Goal: Information Seeking & Learning: Learn about a topic

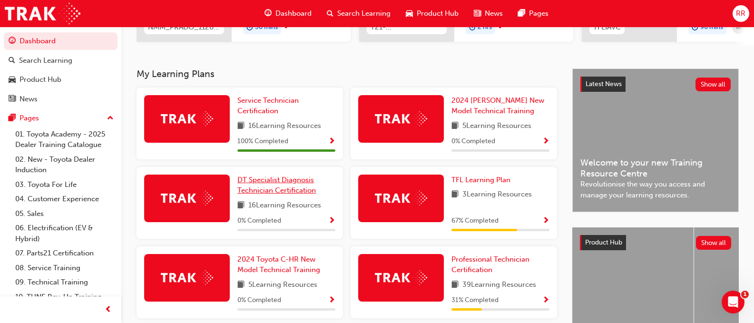
scroll to position [190, 0]
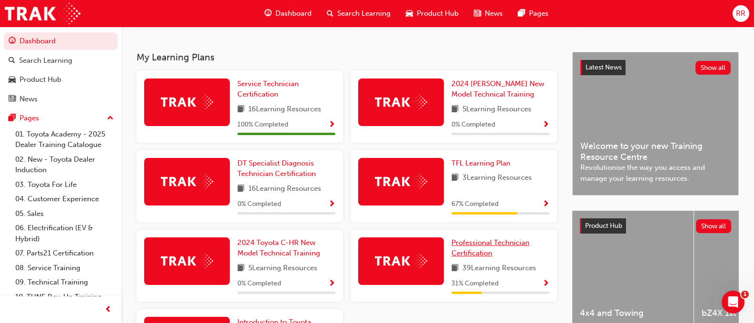
click at [495, 246] on span "Professional Technician Certification" at bounding box center [490, 248] width 78 height 20
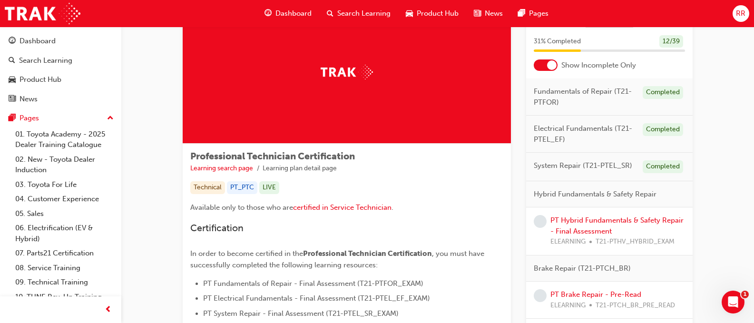
scroll to position [95, 0]
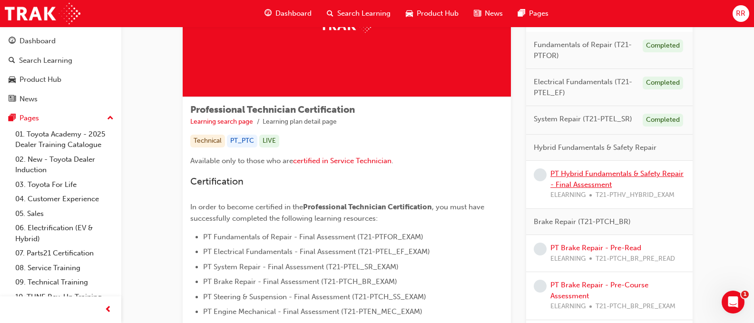
click at [605, 174] on link "PT Hybrid Fundamentals & Safety Repair - Final Assessment" at bounding box center [616, 179] width 133 height 20
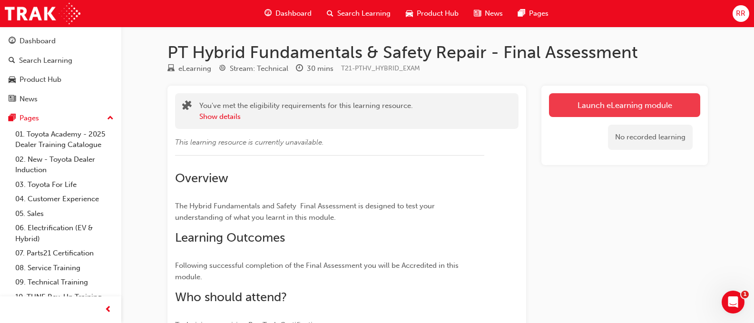
click at [599, 104] on link "Launch eLearning module" at bounding box center [624, 105] width 151 height 24
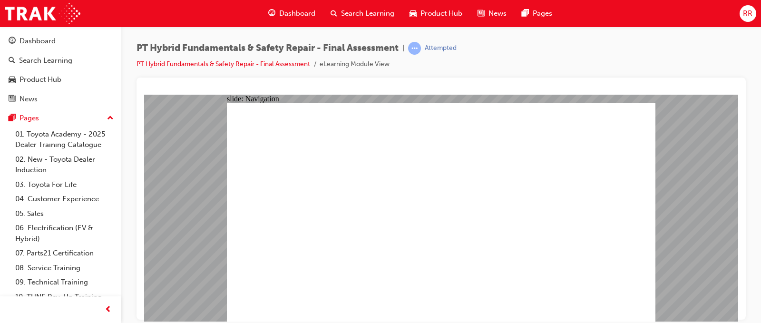
checkbox input "true"
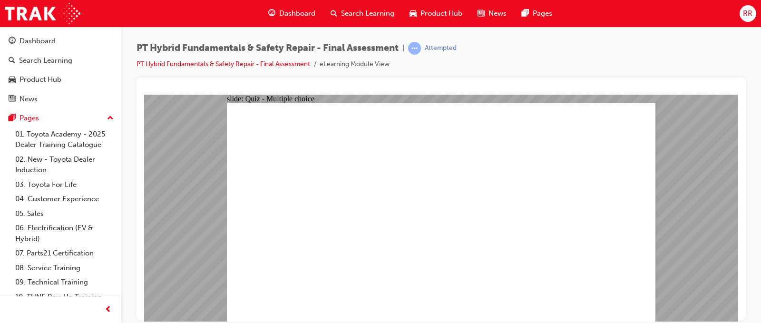
radio input "true"
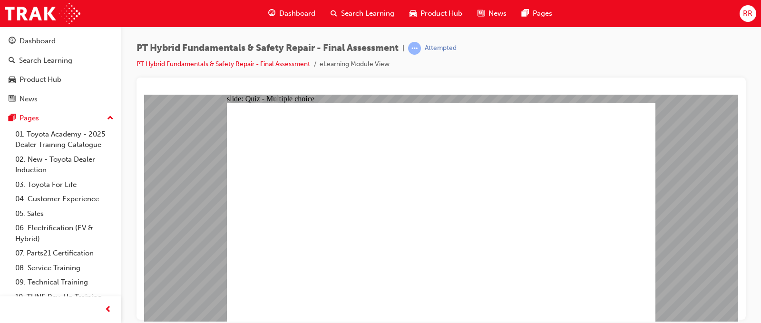
radio input "true"
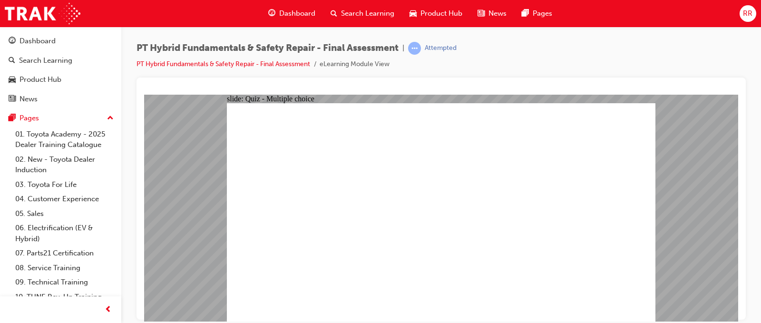
checkbox input "true"
radio input "true"
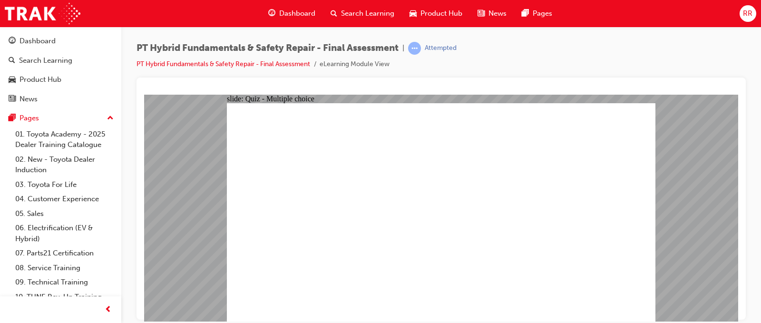
radio input "true"
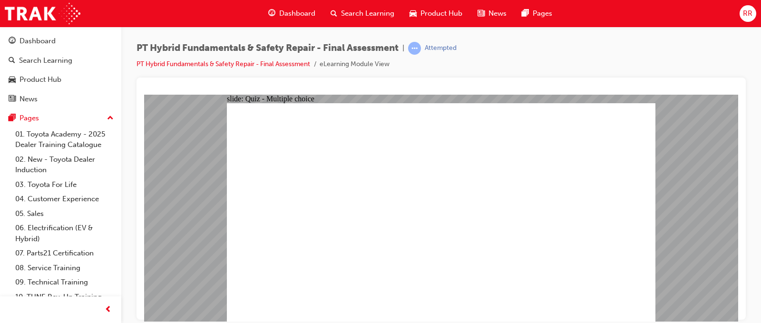
checkbox input "true"
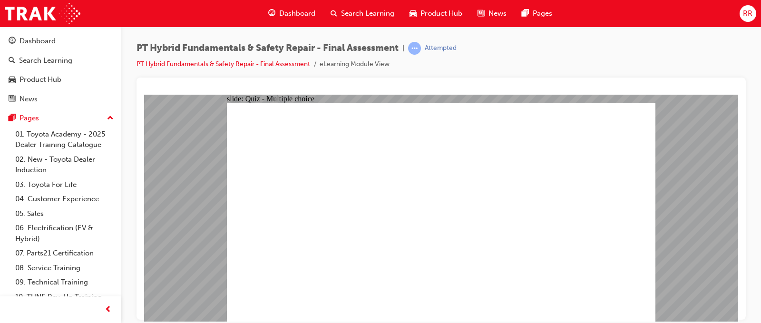
checkbox input "true"
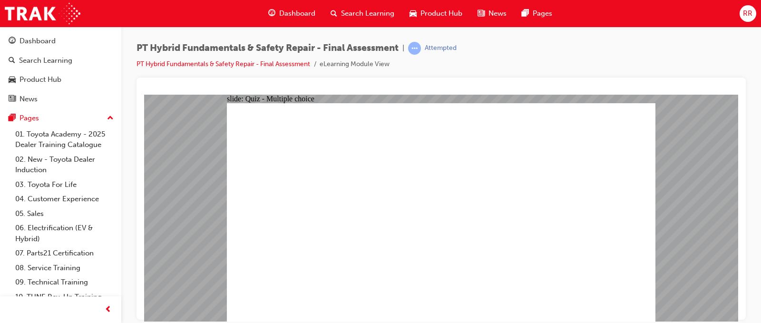
radio input "true"
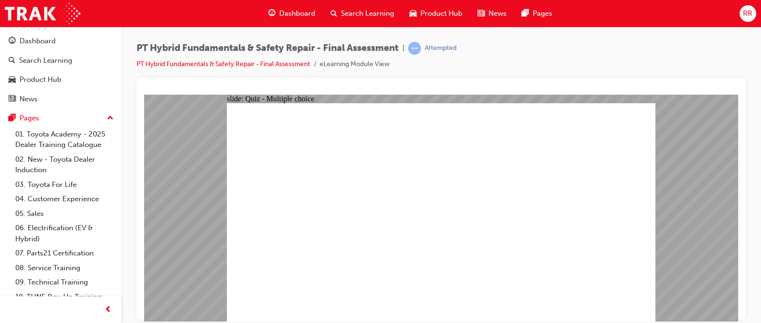
radio input "true"
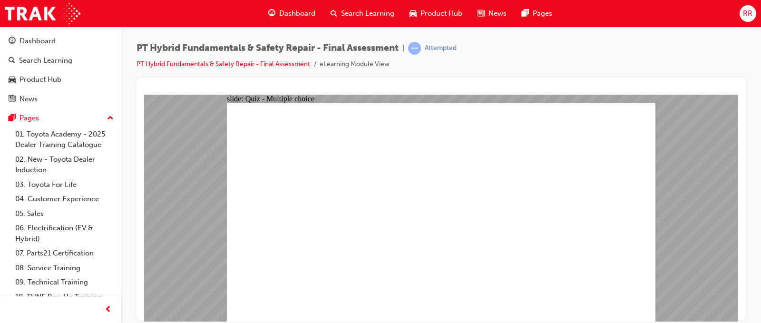
radio input "true"
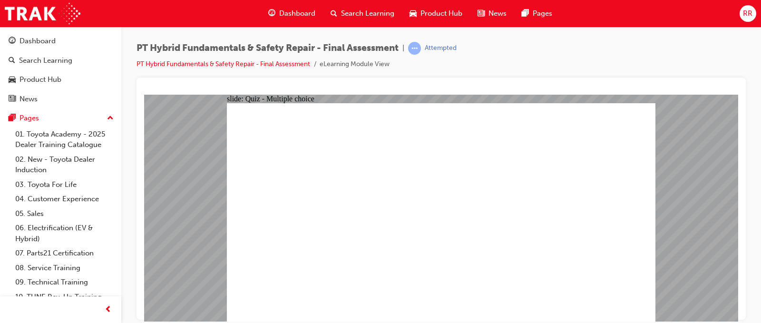
radio input "true"
drag, startPoint x: 377, startPoint y: 202, endPoint x: 380, endPoint y: 207, distance: 5.8
radio input "true"
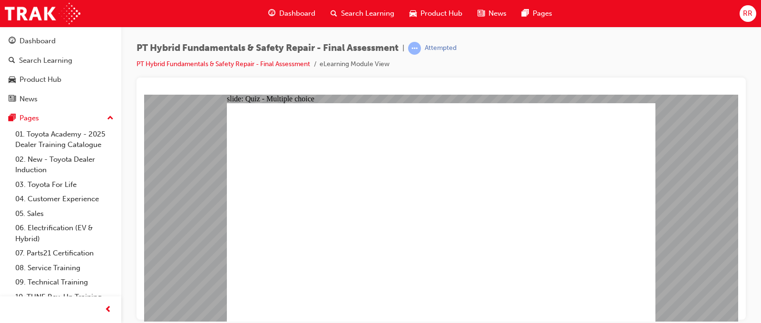
radio input "true"
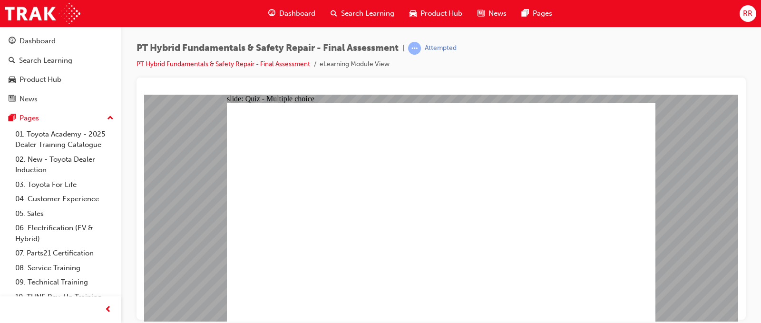
radio input "false"
radio input "true"
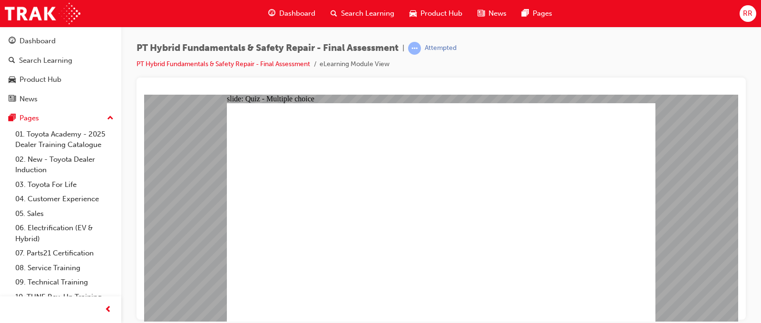
checkbox input "true"
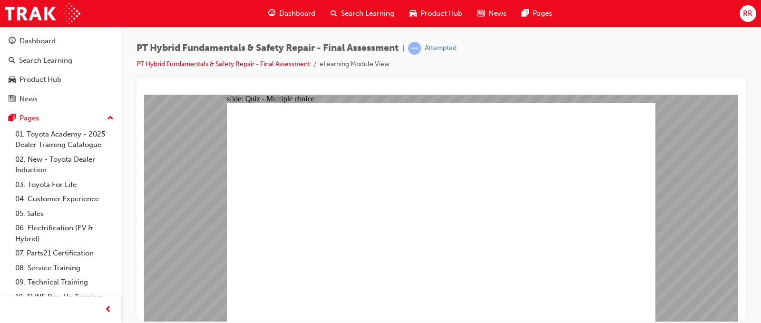
radio input "true"
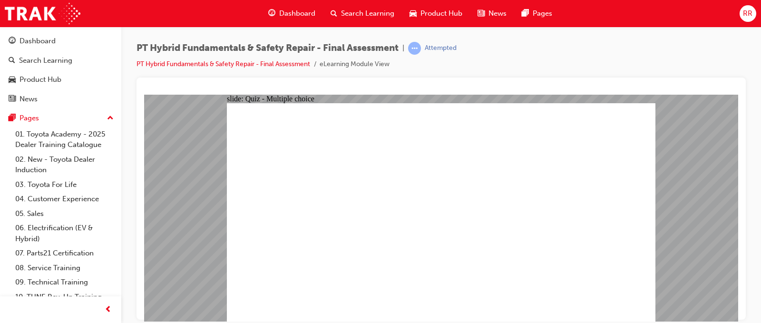
radio input "true"
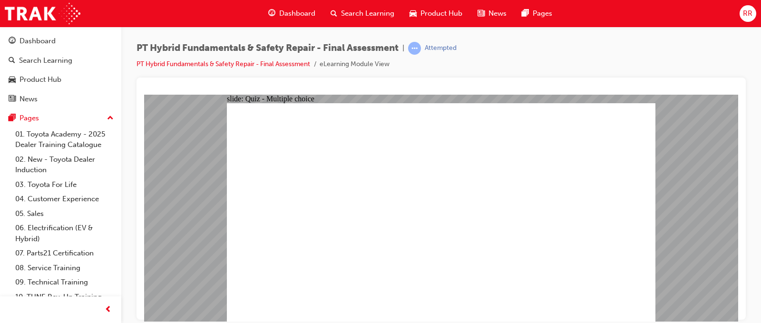
checkbox input "true"
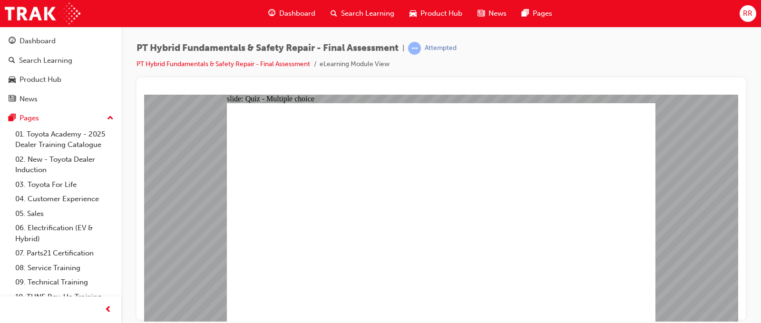
radio input "true"
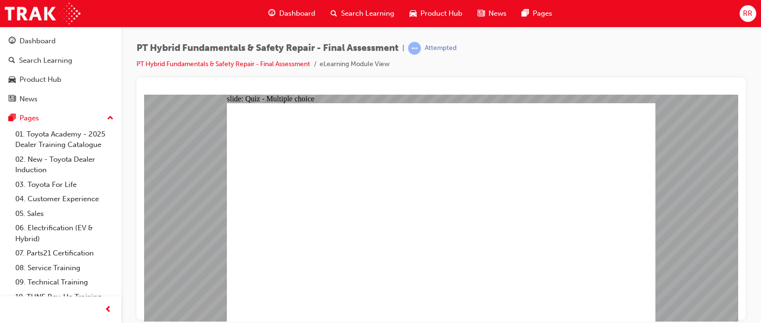
checkbox input "true"
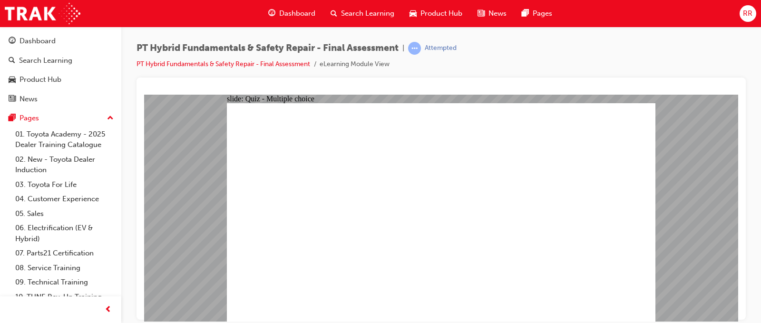
checkbox input "true"
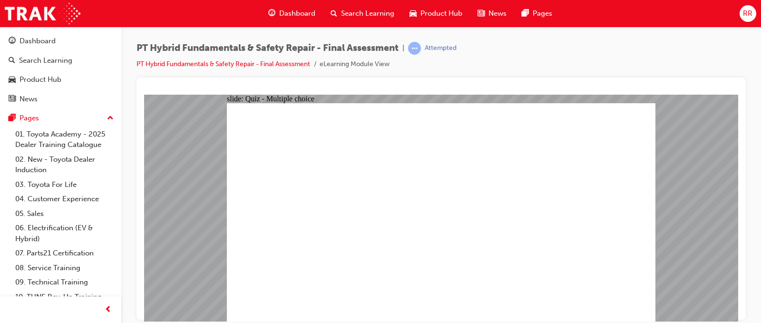
radio input "true"
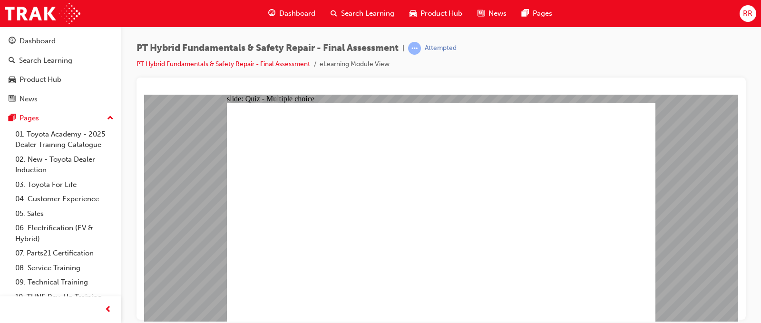
radio input "true"
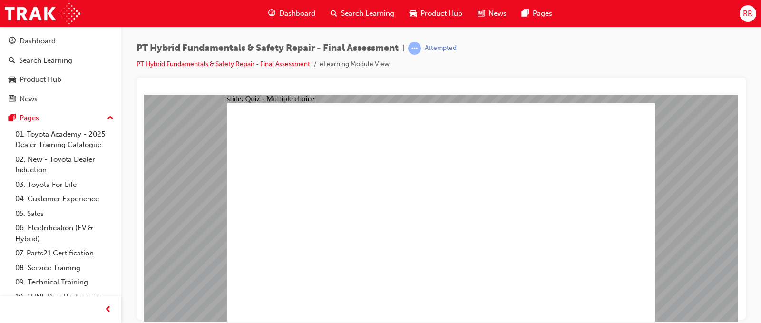
radio input "true"
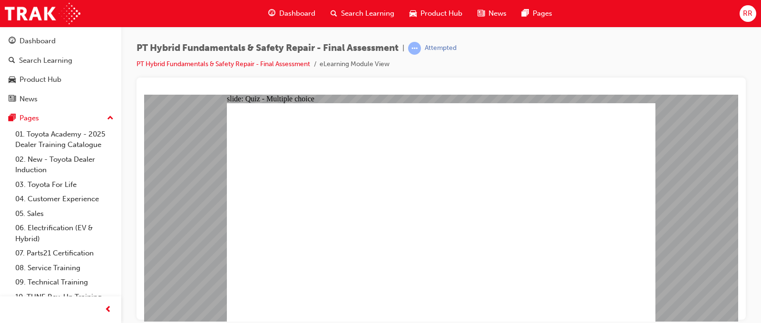
radio input "true"
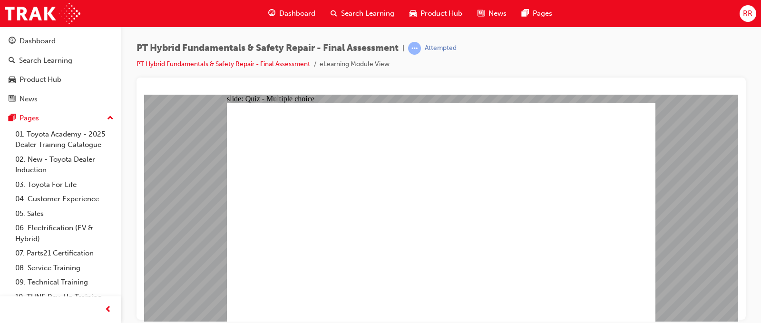
radio input "true"
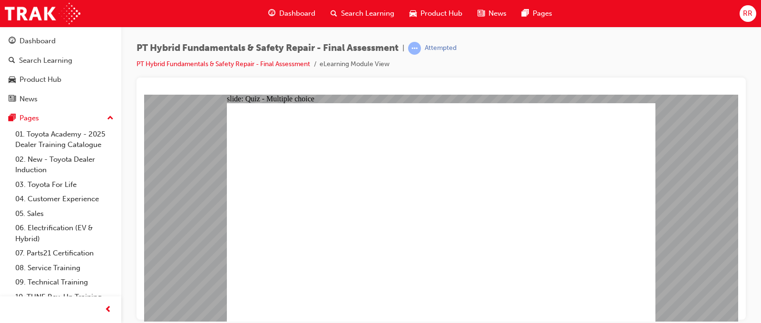
radio input "true"
click at [297, 12] on span "Dashboard" at bounding box center [297, 13] width 36 height 11
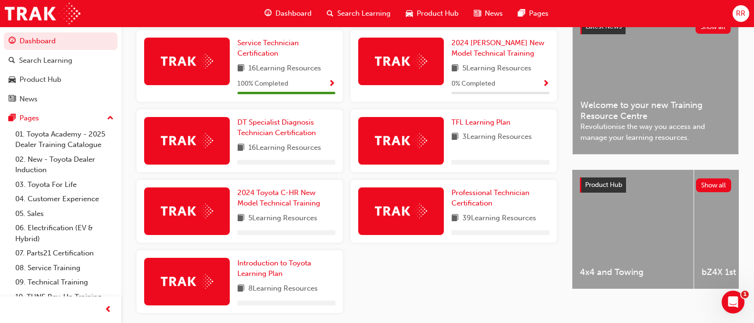
scroll to position [238, 0]
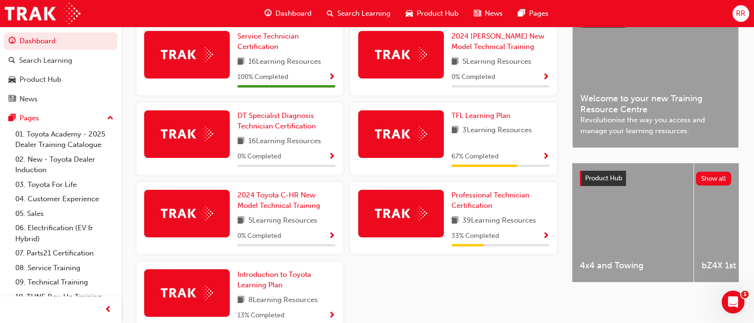
click at [419, 210] on img at bounding box center [401, 213] width 52 height 15
click at [483, 203] on span "Professional Technician Certification" at bounding box center [490, 201] width 78 height 20
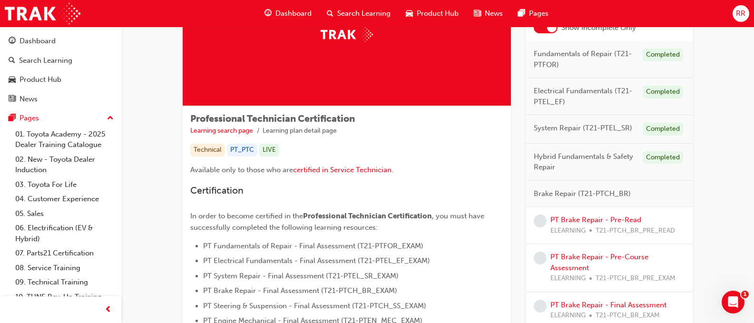
scroll to position [56, 0]
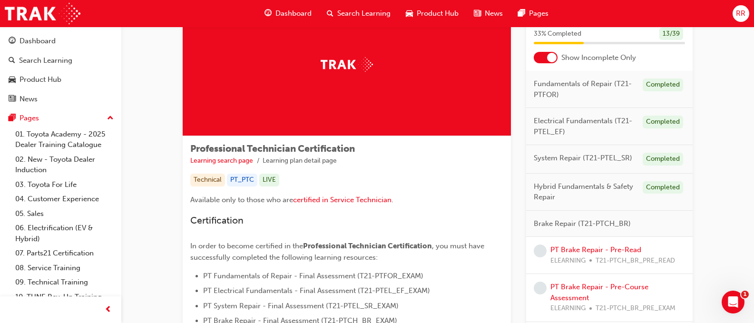
click at [739, 13] on span "RR" at bounding box center [741, 13] width 10 height 11
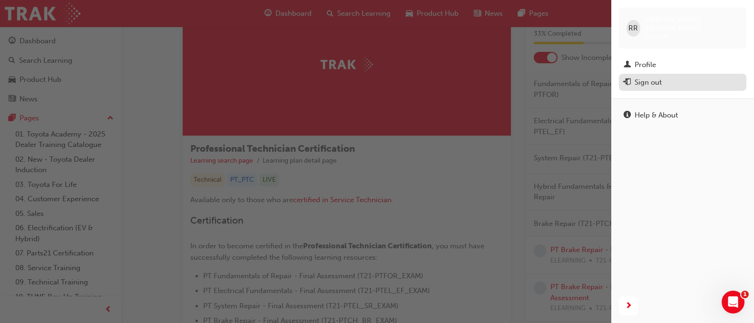
click at [653, 77] on div "Sign out" at bounding box center [647, 82] width 27 height 11
